Goal: Task Accomplishment & Management: Use online tool/utility

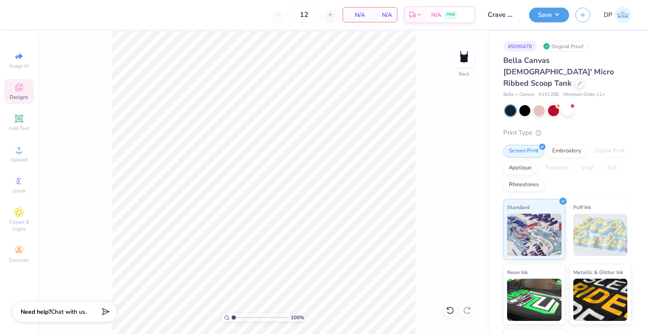
click at [22, 84] on icon at bounding box center [22, 84] width 3 height 3
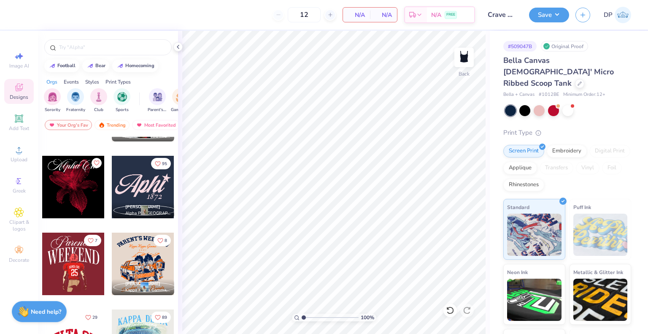
scroll to position [904, 0]
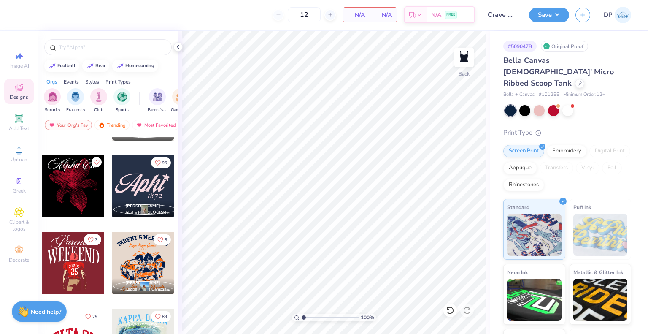
click at [137, 183] on div at bounding box center [143, 186] width 62 height 62
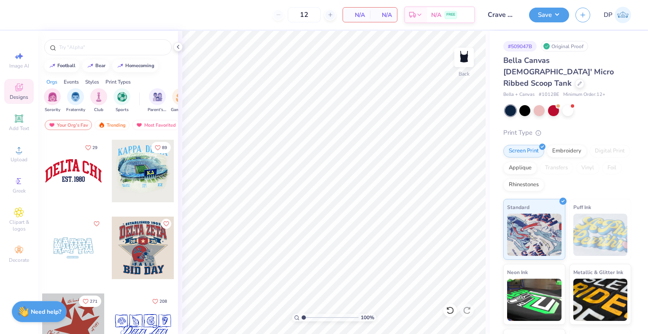
click at [81, 247] on div at bounding box center [73, 247] width 62 height 62
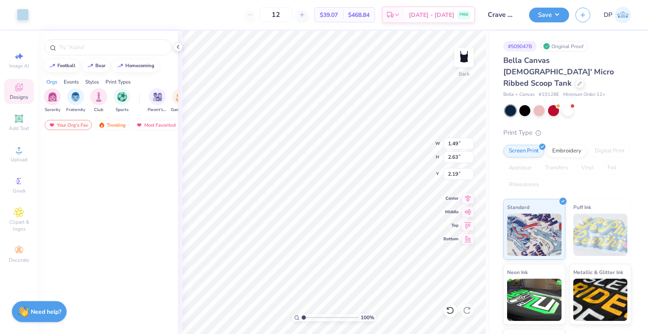
type input "1.49"
type input "2.63"
type input "2.19"
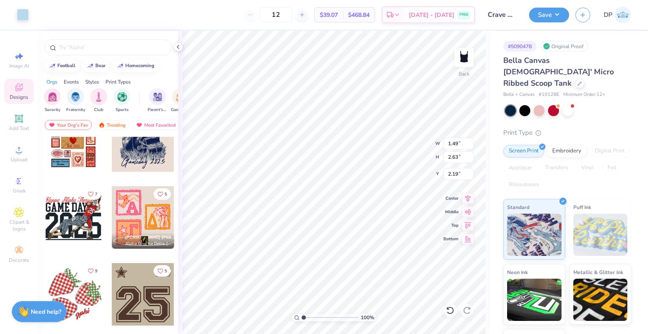
click at [445, 333] on html "Art colors 12 $39.07 Per Item $468.84 Total Est. Delivery [DATE] - [DATE] FREE …" at bounding box center [324, 167] width 648 height 334
type input "6.96"
type input "3.69"
type input "2.00"
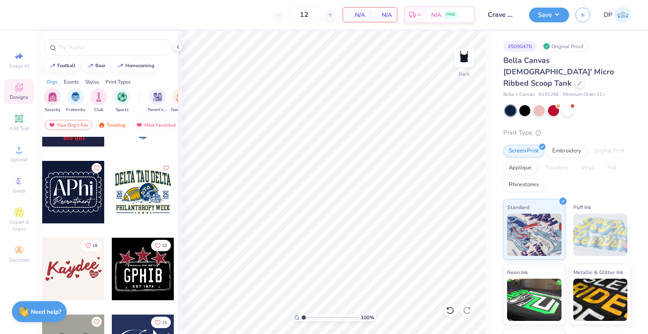
scroll to position [3013, 0]
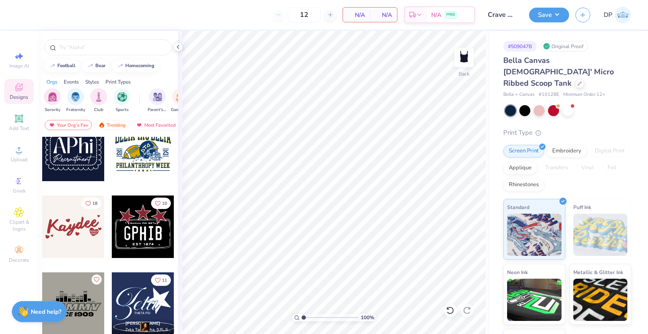
click at [77, 237] on div at bounding box center [73, 226] width 62 height 62
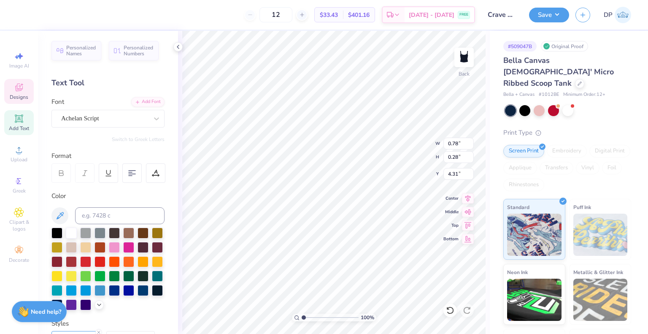
scroll to position [7, 1]
type input "1.19"
type input "0.33"
type input "3.95"
type input "2.26"
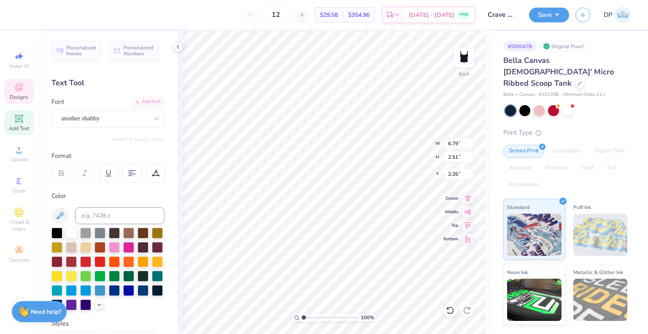
type textarea "Crave"
click at [17, 82] on icon at bounding box center [19, 87] width 10 height 10
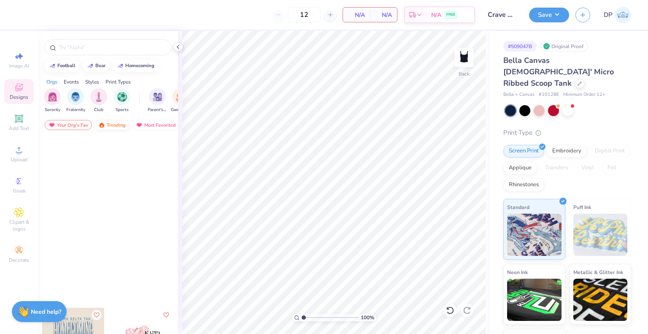
scroll to position [1814, 0]
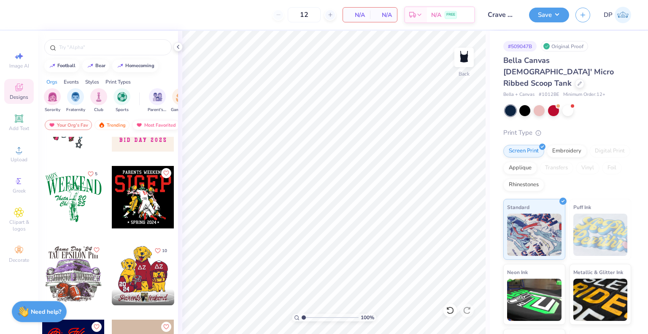
click at [147, 121] on div "Most Favorited" at bounding box center [156, 125] width 48 height 10
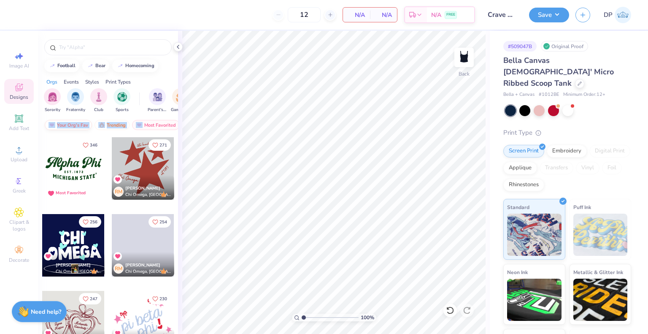
drag, startPoint x: 145, startPoint y: 124, endPoint x: 72, endPoint y: 119, distance: 73.1
click at [72, 119] on div "Your Org's Fav Trending Most Favorited Newest" at bounding box center [108, 126] width 140 height 19
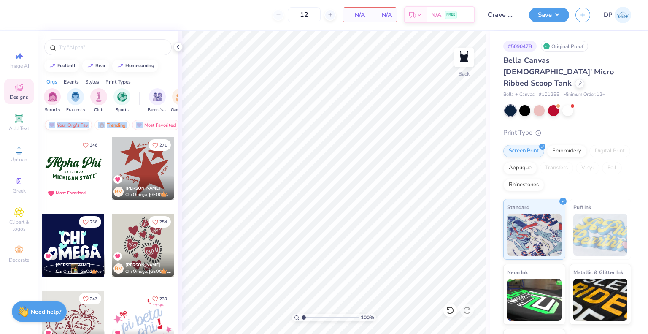
scroll to position [0, 48]
click at [145, 122] on div "Newest" at bounding box center [150, 125] width 32 height 10
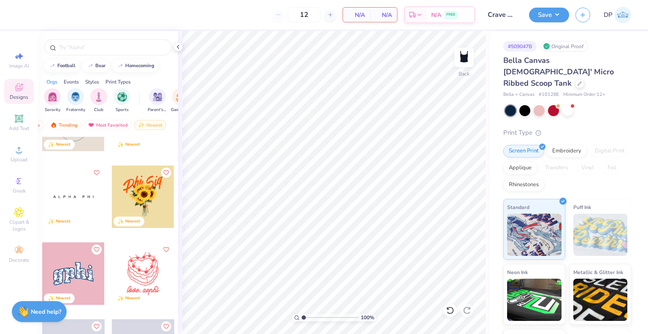
scroll to position [1940, 0]
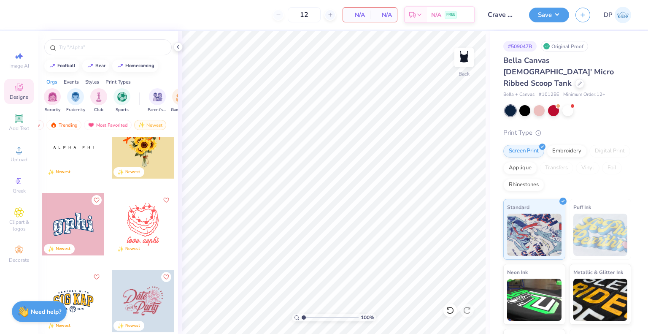
click at [150, 156] on div at bounding box center [143, 147] width 62 height 62
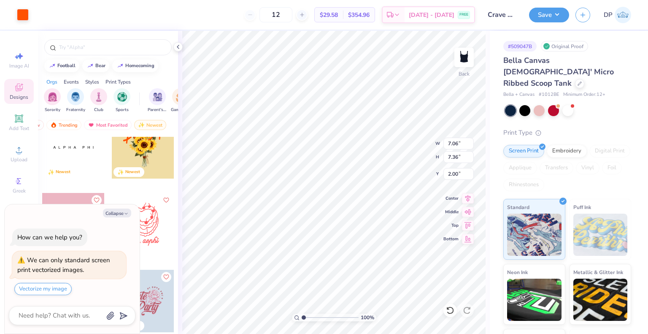
type textarea "x"
type input "6.48"
type input "6.76"
type input "2.63"
click at [466, 197] on icon at bounding box center [467, 196] width 5 height 7
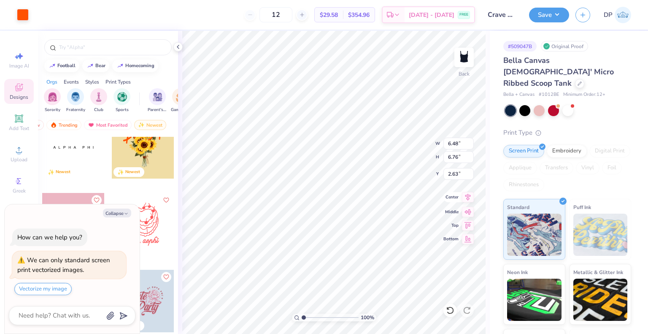
click at [467, 199] on icon at bounding box center [468, 197] width 12 height 10
click at [468, 196] on icon at bounding box center [467, 196] width 5 height 7
type textarea "x"
type input "2.60"
type textarea "x"
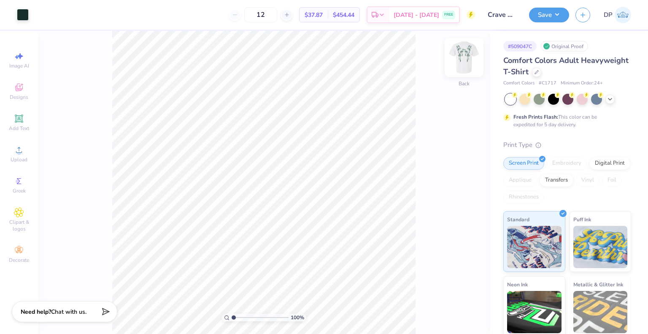
click at [464, 55] on img at bounding box center [464, 57] width 34 height 34
click at [25, 93] on div "Designs" at bounding box center [19, 91] width 30 height 25
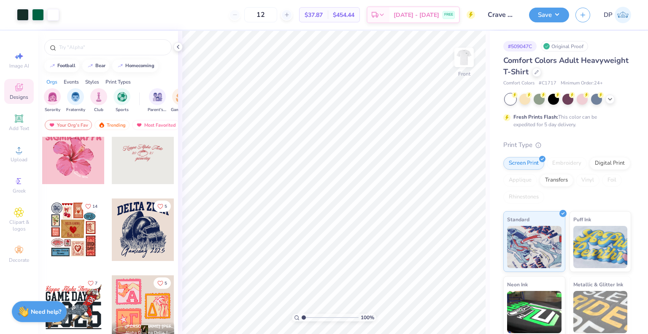
scroll to position [1308, 0]
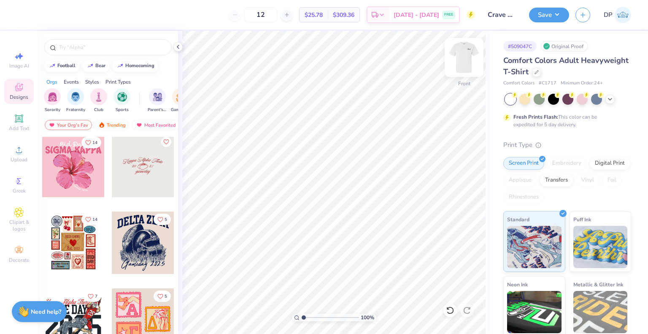
click at [470, 64] on img at bounding box center [464, 57] width 34 height 34
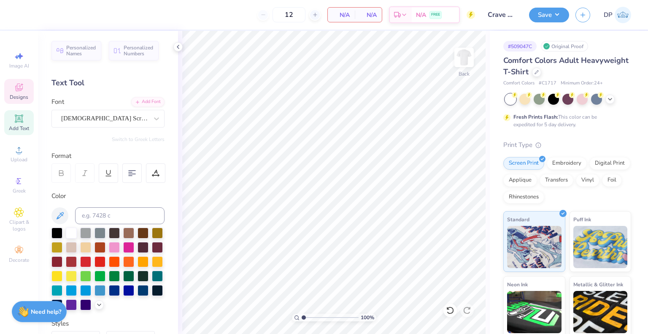
click at [19, 87] on icon at bounding box center [19, 87] width 10 height 10
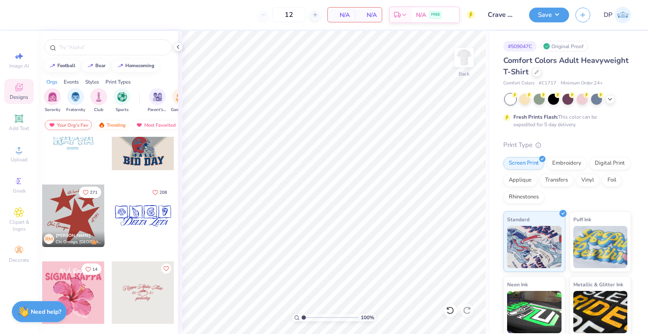
scroll to position [1265, 0]
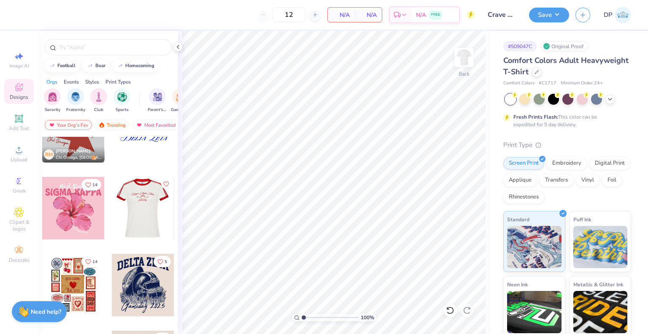
click at [138, 207] on div at bounding box center [142, 208] width 62 height 62
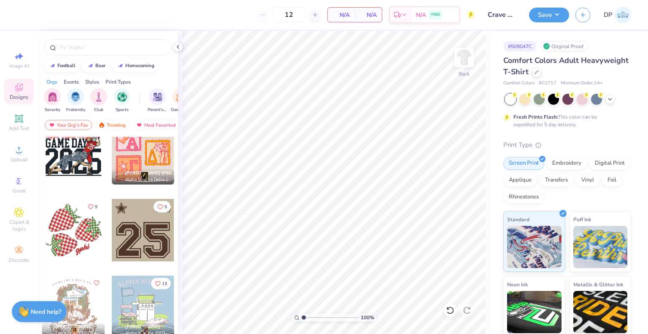
scroll to position [1476, 0]
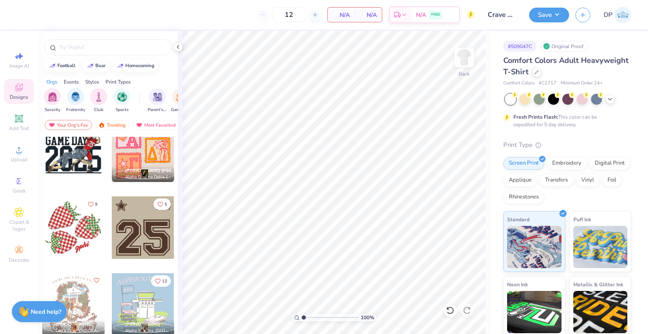
click at [81, 243] on div at bounding box center [10, 227] width 187 height 62
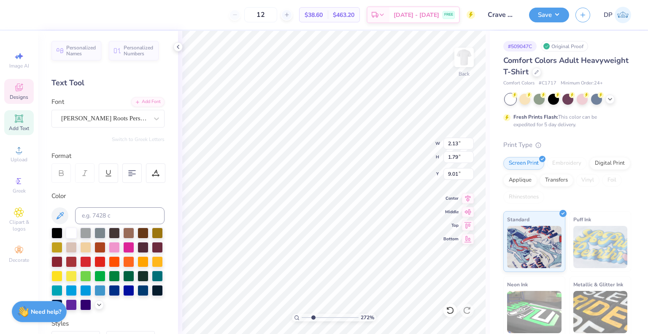
scroll to position [7, 1]
type input "2.71964221644285"
type textarea "c"
type input "2.71964221644285"
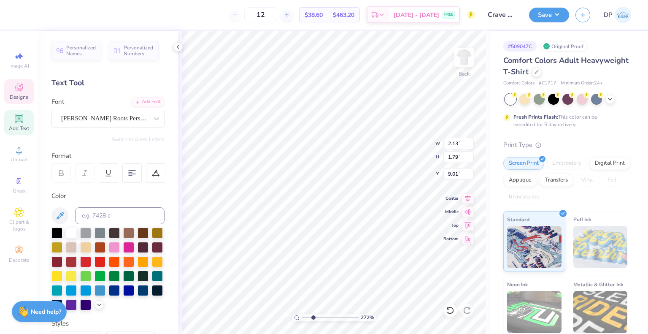
type textarea "cr"
type input "2.71964221644285"
type textarea "crav"
type input "2.71964221644285"
type textarea "crave"
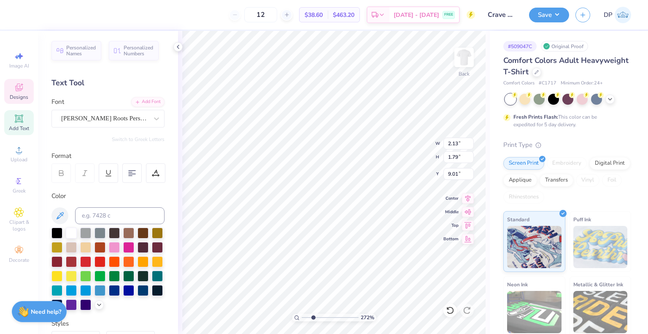
type input "1"
type input "2.48"
type input "1.17"
type input "9.37"
type input "3.32211092047231"
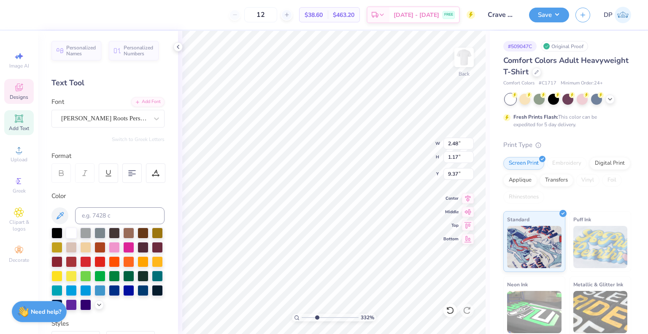
type textarea "cCrave"
type input "3.32211092047231"
type textarea "Crave"
type input "1"
type input "3.64"
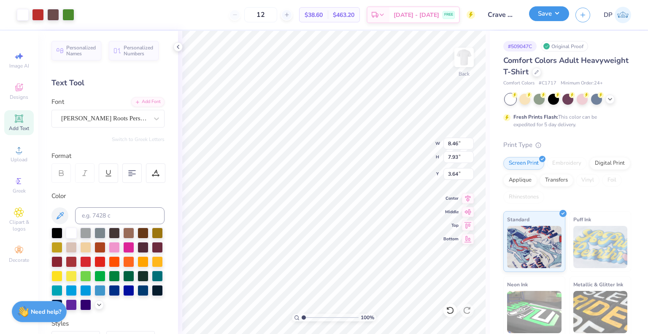
click at [555, 14] on button "Save" at bounding box center [549, 13] width 40 height 15
click at [556, 14] on button "Save" at bounding box center [549, 13] width 40 height 15
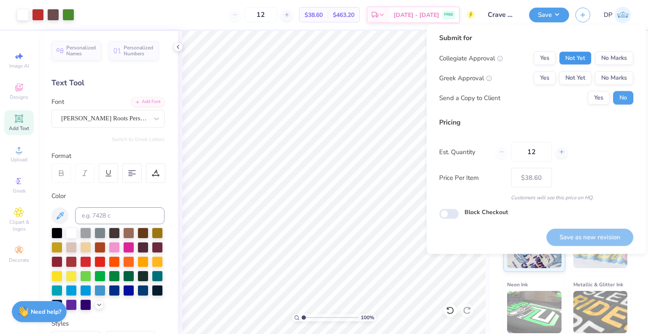
click at [573, 62] on button "Not Yet" at bounding box center [575, 57] width 32 height 13
click at [573, 79] on button "Not Yet" at bounding box center [575, 77] width 32 height 13
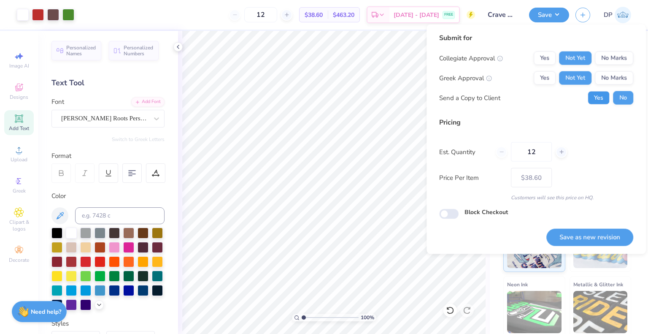
click at [590, 98] on button "Yes" at bounding box center [599, 97] width 22 height 13
click at [576, 232] on button "Save as new revision" at bounding box center [589, 236] width 87 height 17
type input "$38.60"
click at [591, 217] on div "Block Checkout" at bounding box center [536, 213] width 194 height 11
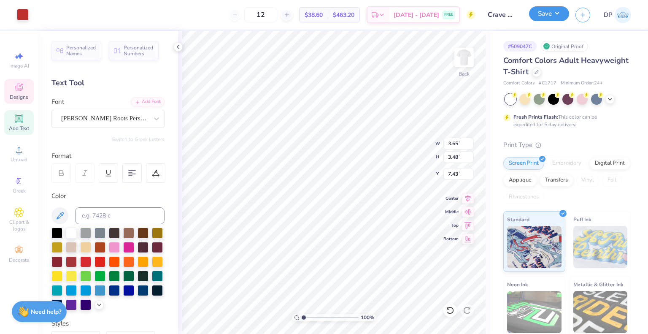
click at [553, 11] on button "Save" at bounding box center [549, 13] width 40 height 15
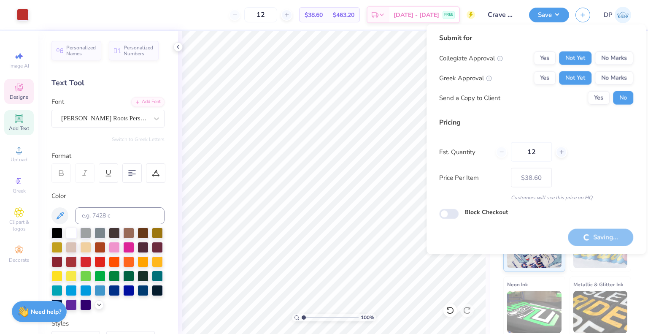
scroll to position [67, 0]
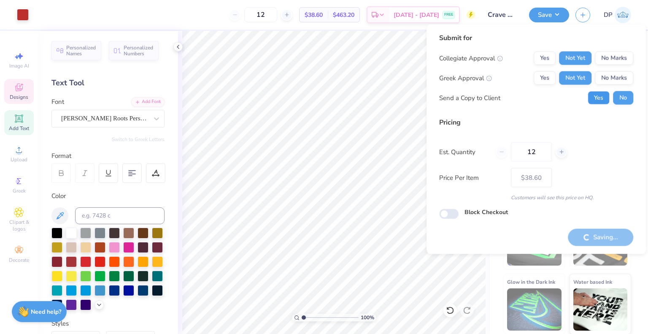
click at [602, 101] on button "Yes" at bounding box center [599, 97] width 22 height 13
click at [590, 142] on div "Est. Quantity 12" at bounding box center [536, 151] width 194 height 19
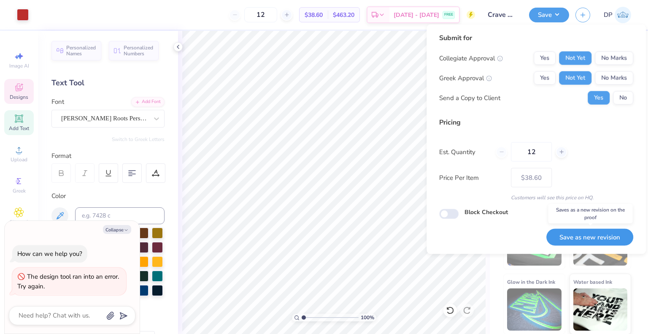
click at [583, 235] on button "Save as new revision" at bounding box center [589, 236] width 87 height 17
type input "$38.60"
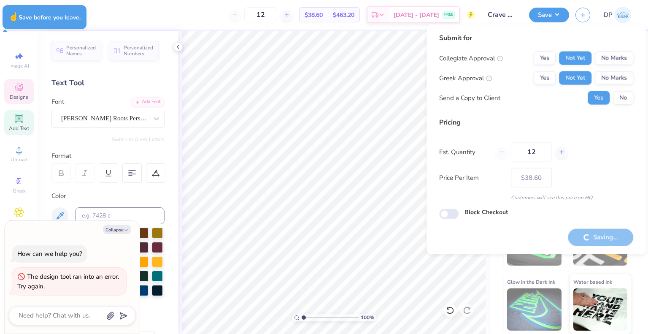
type textarea "x"
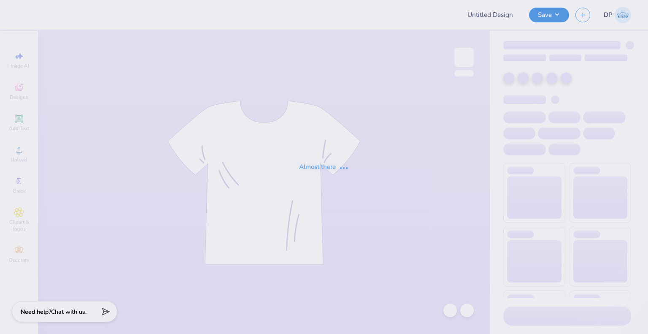
type input "Crave Merch"
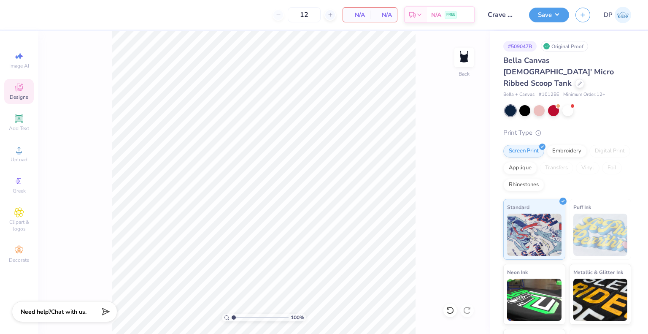
click at [22, 86] on icon at bounding box center [19, 87] width 10 height 10
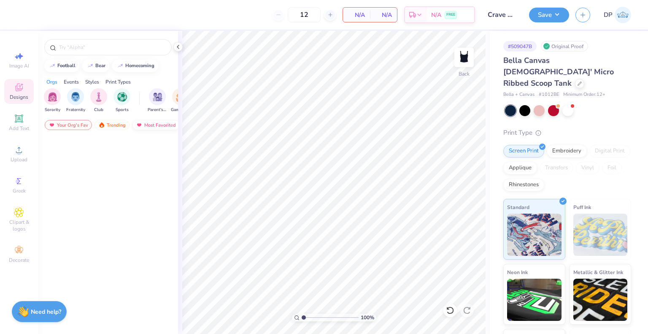
scroll to position [999, 0]
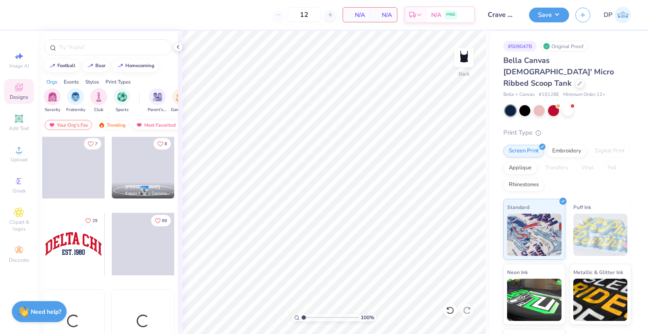
click at [162, 121] on div "Most Favorited" at bounding box center [156, 125] width 48 height 10
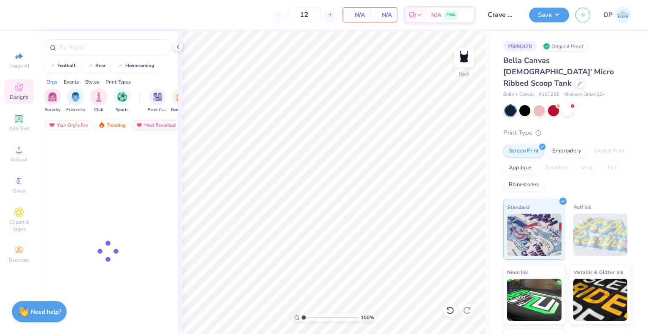
scroll to position [0, 48]
click at [155, 123] on div "Newest" at bounding box center [150, 125] width 32 height 10
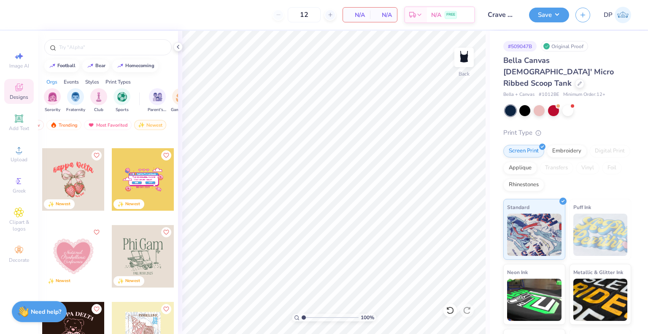
scroll to position [4043, 0]
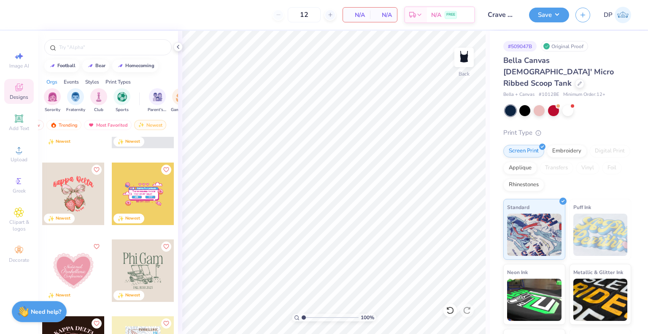
click at [67, 191] on div at bounding box center [73, 193] width 62 height 62
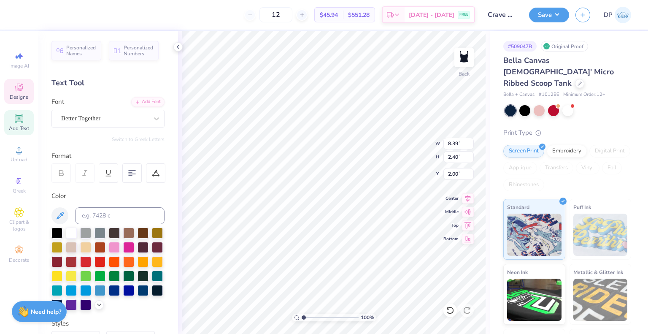
scroll to position [7, 1]
type textarea "Crave"
type input "4.51"
type input "1.66"
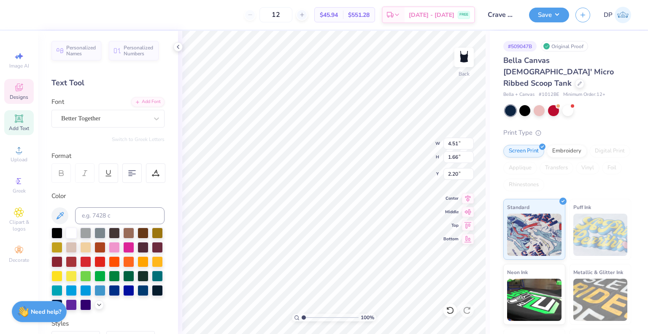
type input "2.20"
type input "4.95"
type input "1.82"
type input "2.04"
click at [470, 195] on icon at bounding box center [468, 197] width 12 height 10
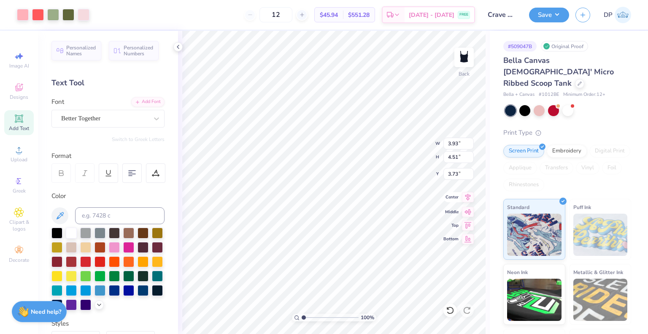
type input "3.93"
type input "4.51"
click at [467, 196] on icon at bounding box center [467, 196] width 5 height 7
click at [556, 11] on button "Save" at bounding box center [549, 13] width 40 height 15
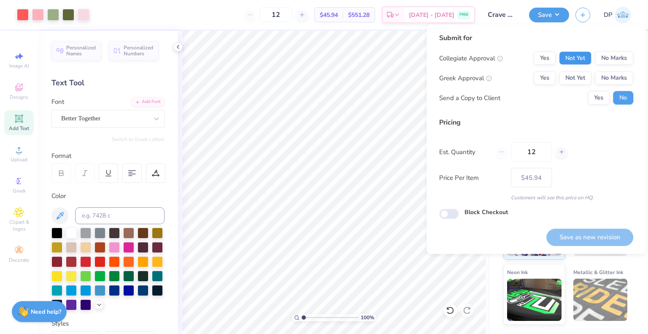
click at [572, 63] on button "Not Yet" at bounding box center [575, 57] width 32 height 13
click at [569, 77] on button "Not Yet" at bounding box center [575, 77] width 32 height 13
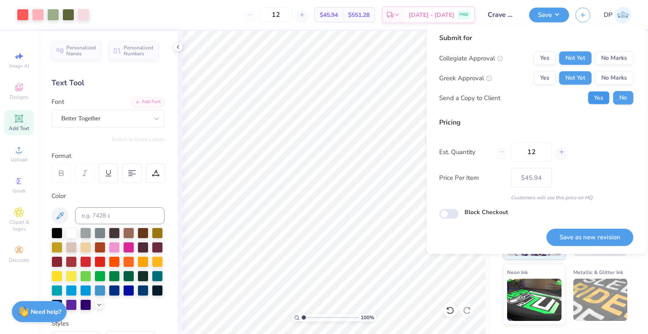
click at [594, 92] on button "Yes" at bounding box center [599, 97] width 22 height 13
click at [569, 235] on button "Save as new revision" at bounding box center [589, 236] width 87 height 17
type input "$45.94"
